Goal: Task Accomplishment & Management: Manage account settings

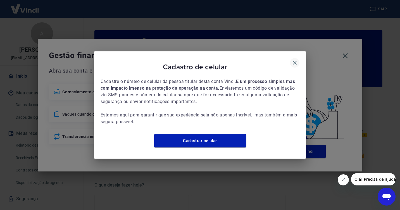
click at [294, 61] on icon "button" at bounding box center [295, 63] width 4 height 4
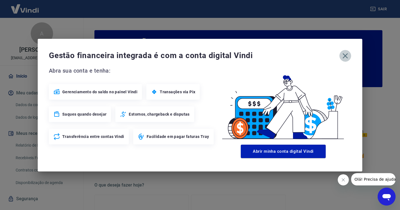
click at [345, 55] on icon "button" at bounding box center [345, 55] width 9 height 9
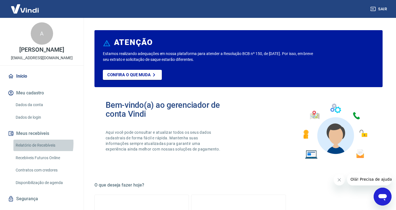
click at [28, 143] on link "Relatório de Recebíveis" at bounding box center [44, 145] width 63 height 11
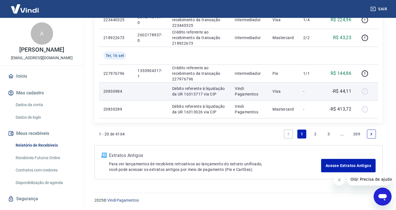
scroll to position [397, 0]
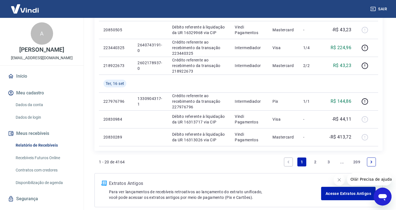
click at [313, 162] on link "2" at bounding box center [314, 161] width 9 height 9
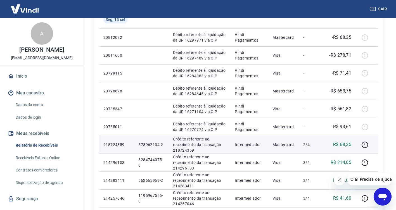
scroll to position [223, 0]
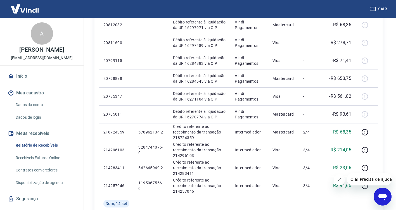
click at [338, 178] on icon "Fechar mensagem da empresa" at bounding box center [338, 180] width 4 height 4
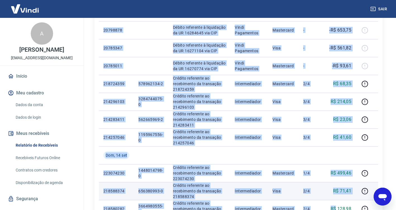
scroll to position [284, 0]
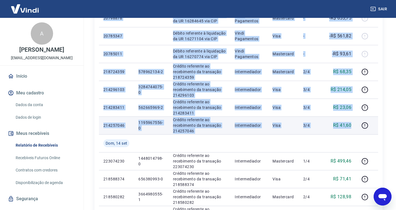
drag, startPoint x: 106, startPoint y: 61, endPoint x: 354, endPoint y: 125, distance: 256.5
click at [354, 125] on tbody "[DATE] 223333671 3454705922-0 Crédito referente ao recebimento da transação 223…" at bounding box center [238, 45] width 279 height 429
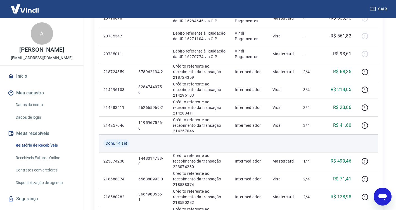
click at [152, 143] on td at bounding box center [151, 143] width 34 height 18
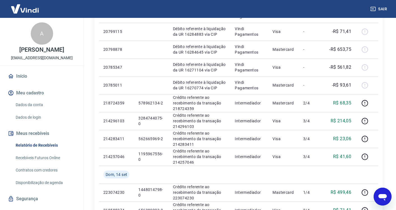
scroll to position [228, 0]
